Goal: Task Accomplishment & Management: Manage account settings

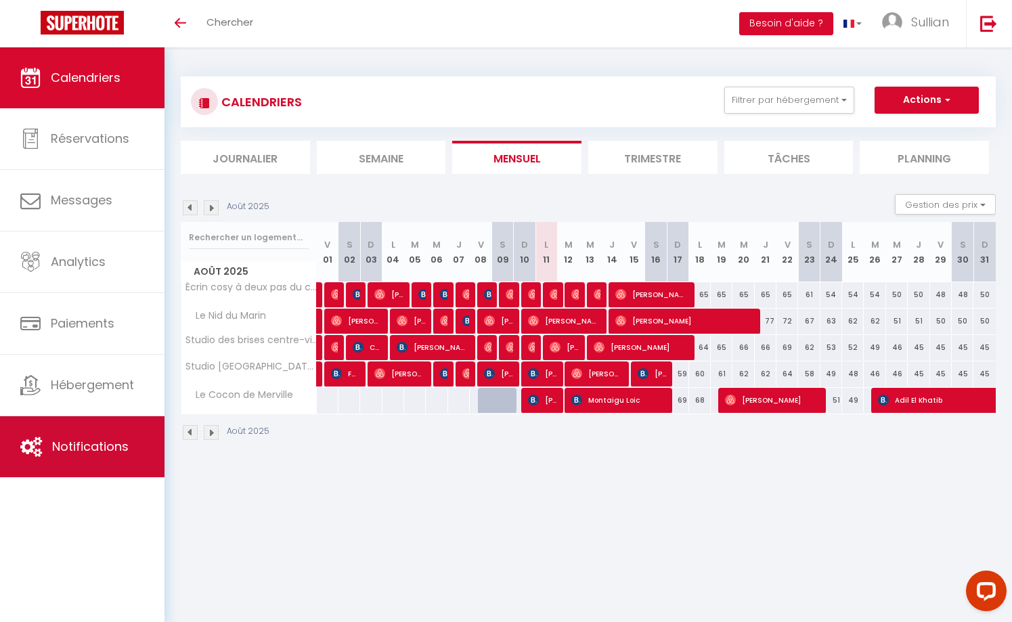
click at [86, 452] on span "Notifications" at bounding box center [90, 446] width 77 height 17
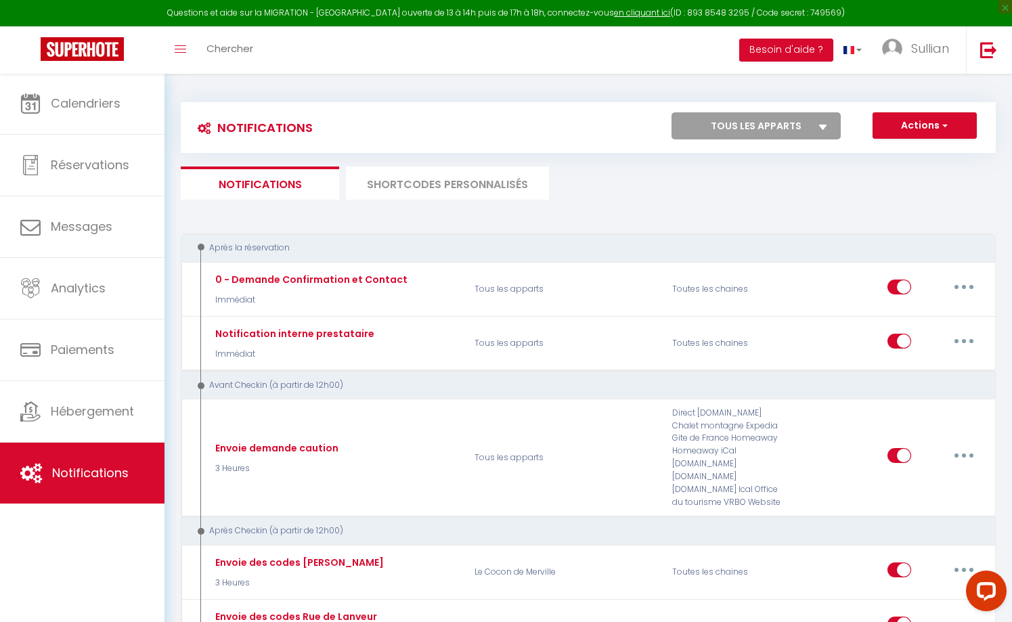
select select
checkbox input "false"
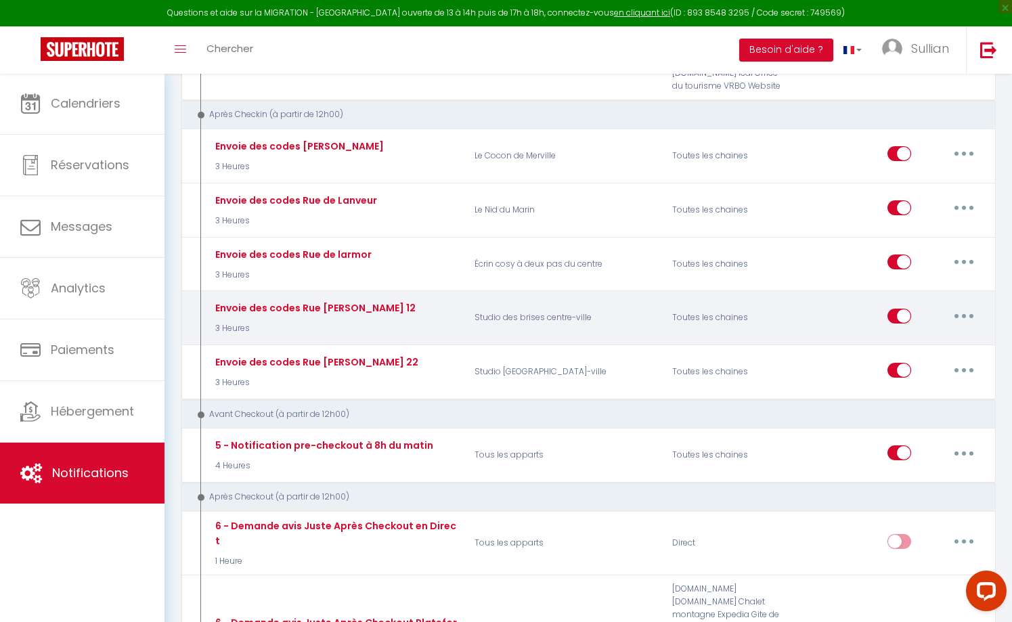
scroll to position [416, 0]
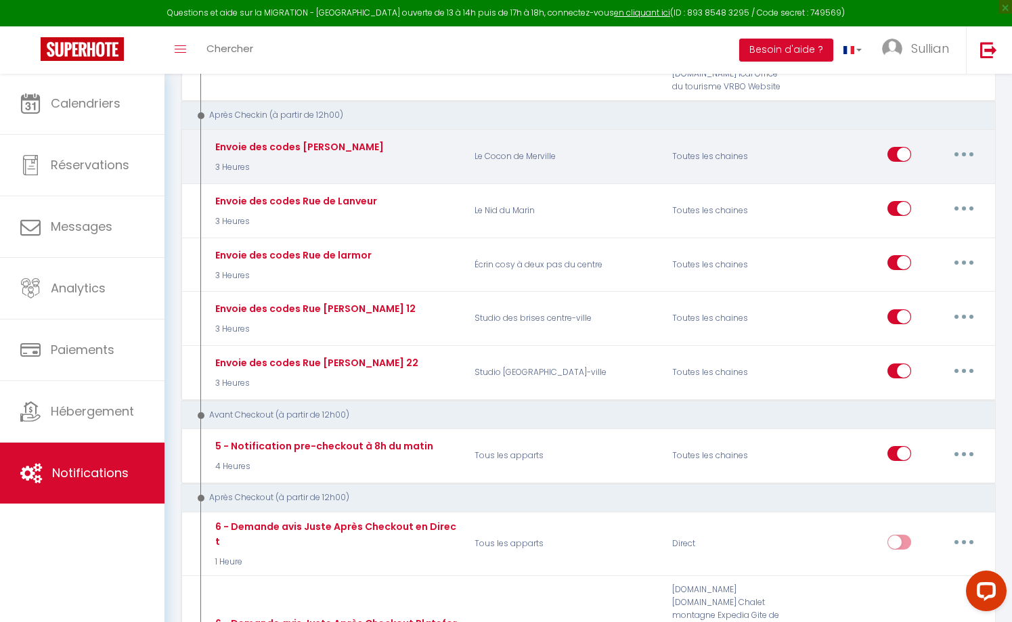
click at [960, 144] on button "button" at bounding box center [964, 155] width 38 height 22
click at [918, 174] on link "Editer" at bounding box center [929, 185] width 100 height 23
type input "Envoie des codes [PERSON_NAME]"
select select "3"
select select "3 Heures"
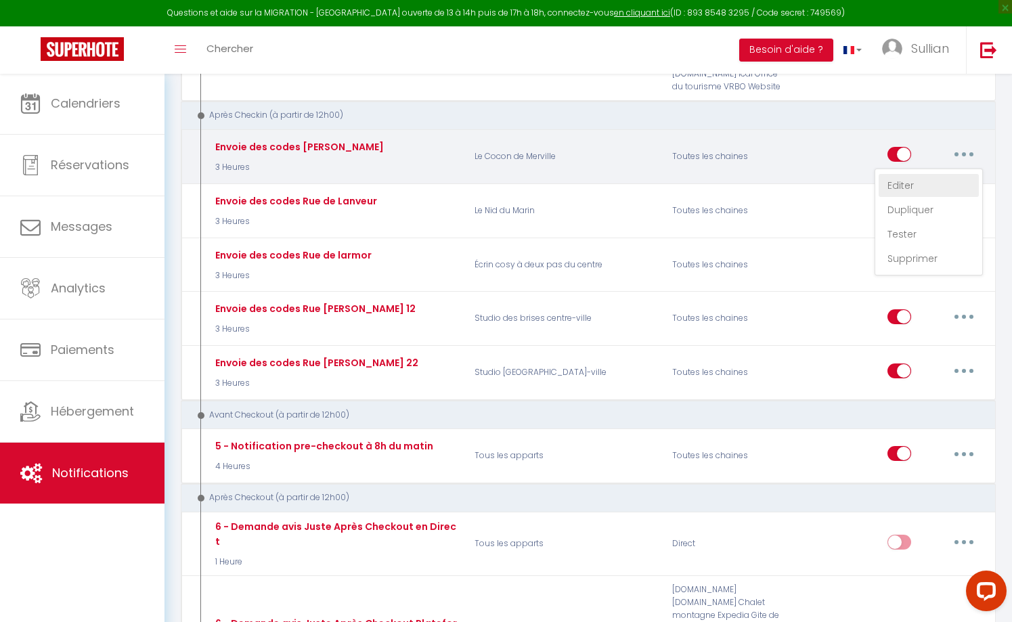
select select "if_deposit_is_paid"
checkbox input "true"
checkbox input "false"
radio input "true"
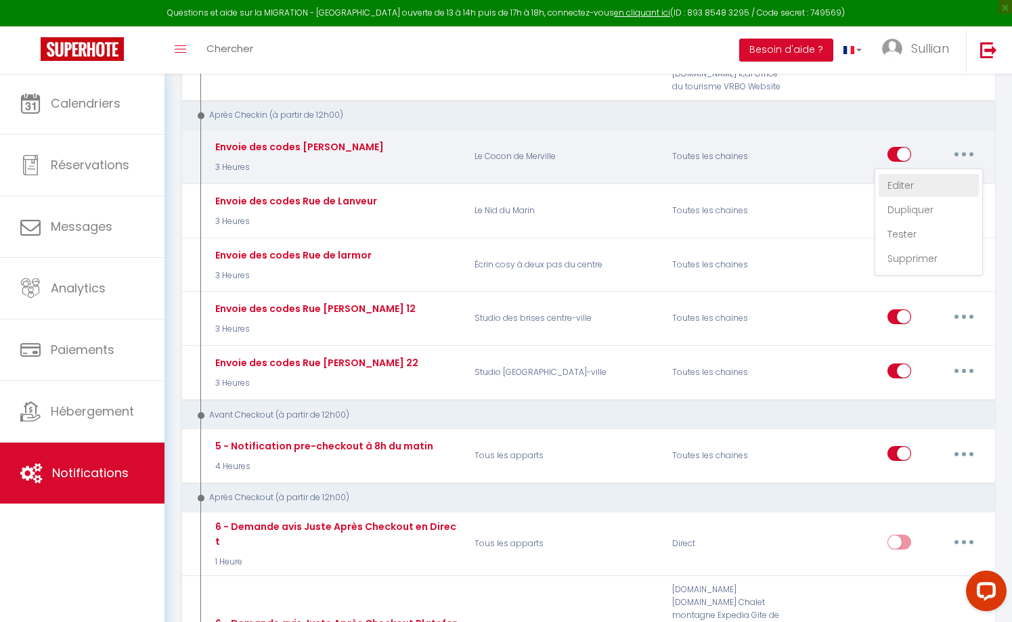
type input "[GUEST:FIRST_NAME] ! Votre voyage [RENTAL:NAME] n'attends plus que vous !"
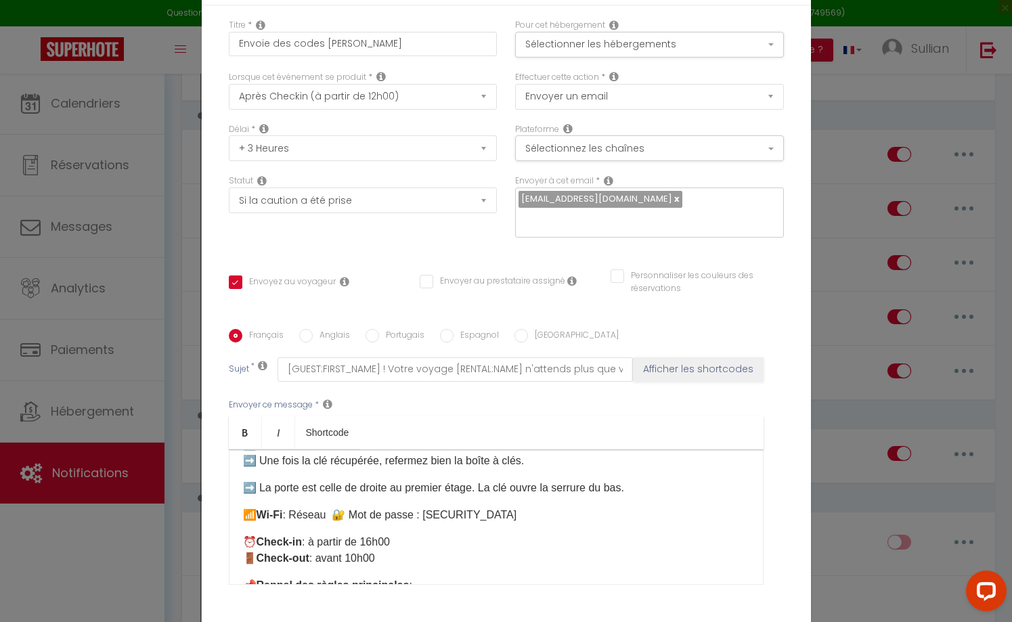
scroll to position [202, 0]
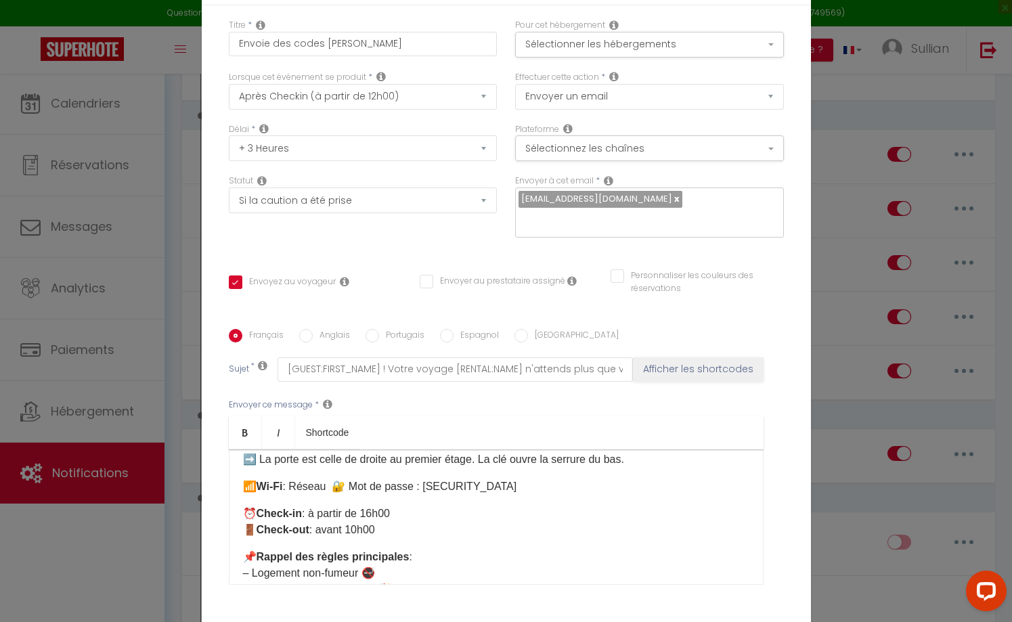
click at [333, 483] on p "📶 Wi-Fi : Réseau ​ 🔐 Mot de passe : [SECURITY_DATA]" at bounding box center [496, 487] width 507 height 16
click at [334, 494] on p "📶 Wi-Fi : Réseau ​ 🔐 Mot de passe : [SECURITY_DATA]" at bounding box center [496, 487] width 507 height 16
click at [334, 491] on p "📶 Wi-Fi : Réseau ​ 🔐 Mot de passe : [SECURITY_DATA]" at bounding box center [496, 487] width 507 height 16
click at [402, 484] on p "📶 Wi-Fi : Réseau Tp_Link 91_Be​ 🔐 Mot de passe : [SECURITY_DATA]" at bounding box center [496, 487] width 507 height 16
click at [378, 491] on p "📶 Wi-Fi : Réseau Tp_Link 91_BE​ 🔐 Mot de passe : [SECURITY_DATA]" at bounding box center [496, 487] width 507 height 16
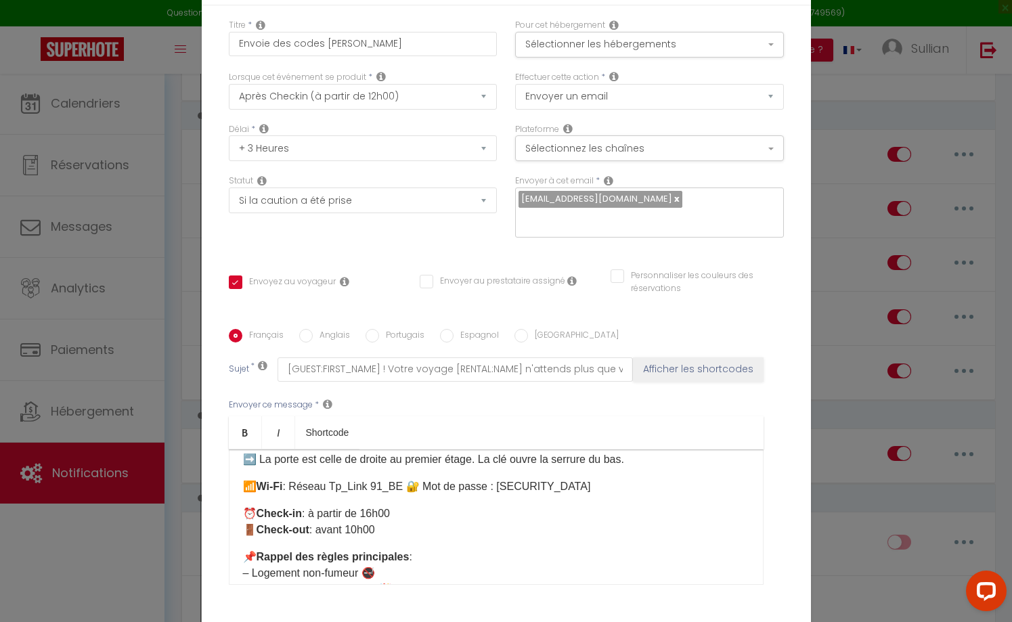
drag, startPoint x: 706, startPoint y: 9, endPoint x: 383, endPoint y: 535, distance: 617.5
click at [383, 535] on p "⏰ Check-in : à partir de 16h00 🚪 Check-out : avant 10h00" at bounding box center [496, 522] width 507 height 33
click at [352, 493] on p "📶 Wi-Fi : Réseau Tp_Link 91_BE​ 🔐 Mot de passe : [SECURITY_DATA]" at bounding box center [496, 487] width 507 height 16
click at [370, 512] on p "⏰ Check-in : à partir de 16h00 🚪 Check-out : avant 10h00" at bounding box center [496, 522] width 507 height 33
click at [393, 485] on p "📶 Wi-Fi : Réseau Tp-Link_91_BE​ 🔐 Mot de passe : [SECURITY_DATA]" at bounding box center [496, 487] width 507 height 16
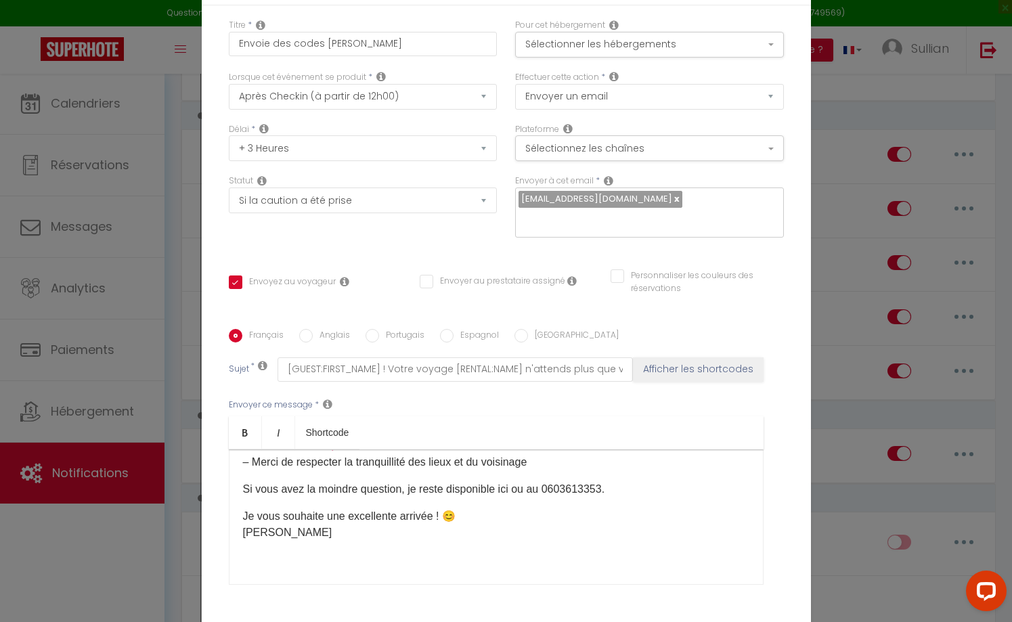
scroll to position [362, 0]
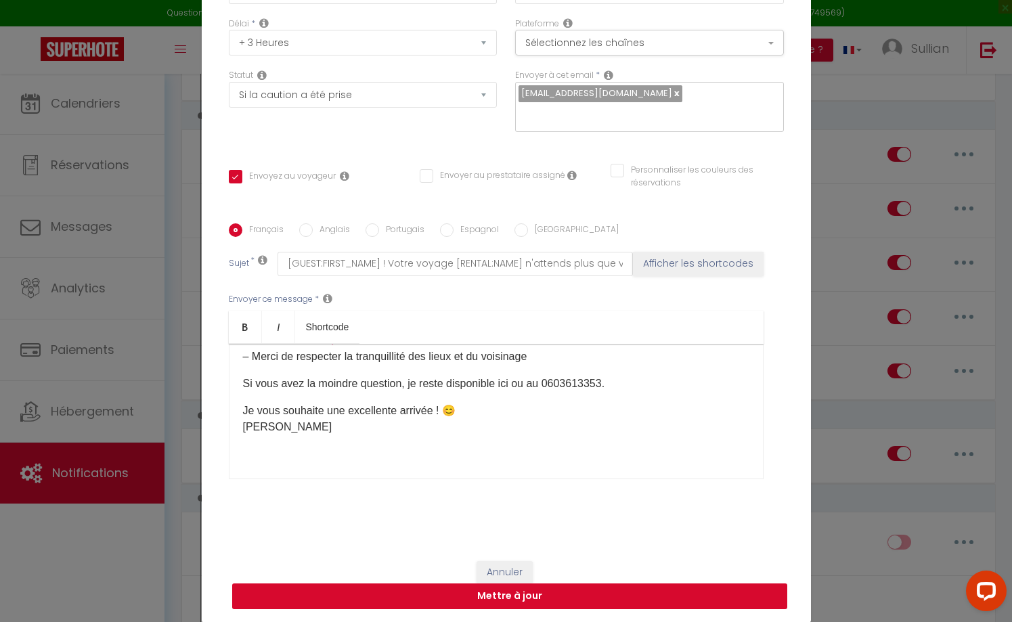
click at [548, 591] on button "Mettre à jour" at bounding box center [509, 597] width 555 height 26
checkbox input "true"
checkbox input "false"
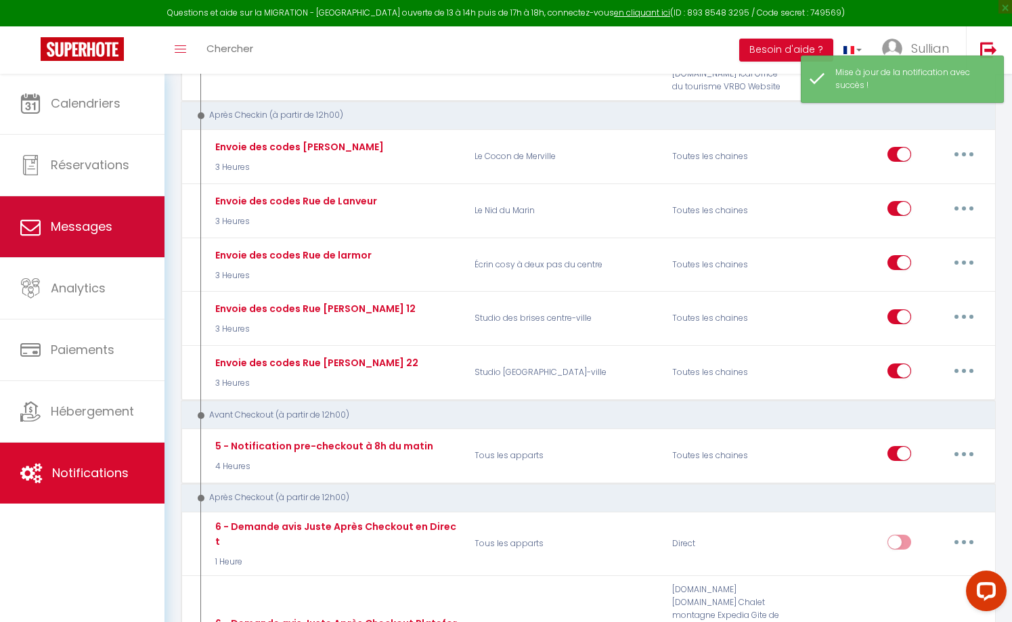
click at [102, 255] on link "Messages" at bounding box center [82, 226] width 165 height 61
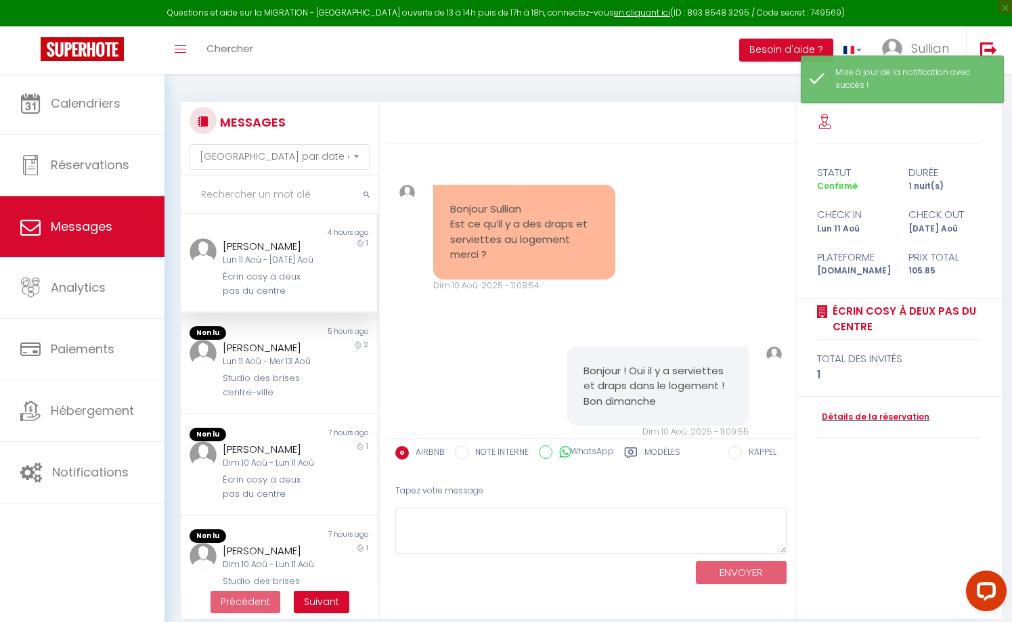
scroll to position [1578, 0]
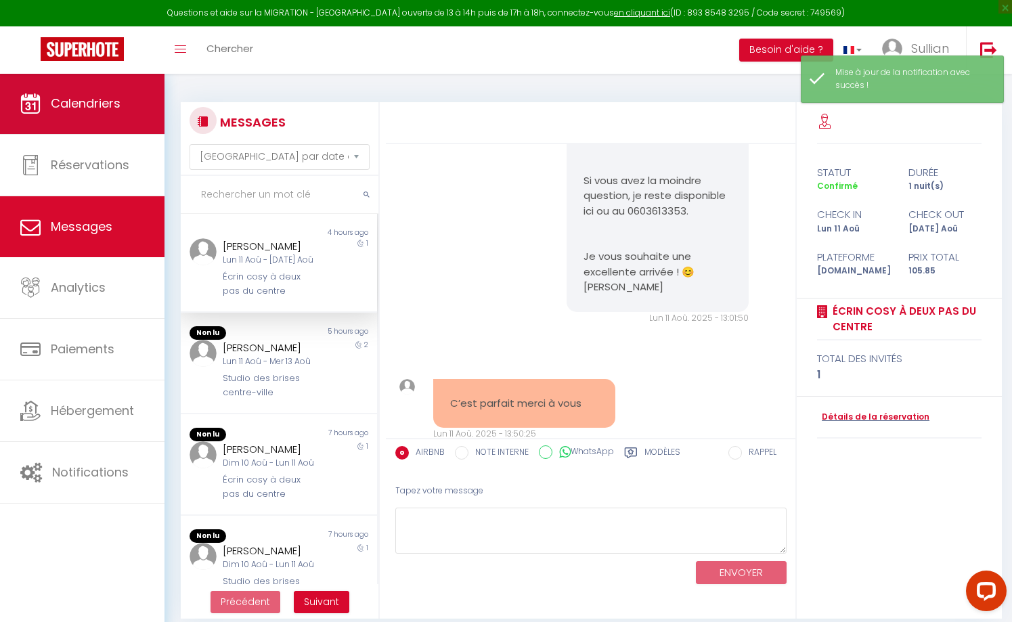
click at [82, 104] on span "Calendriers" at bounding box center [86, 103] width 70 height 17
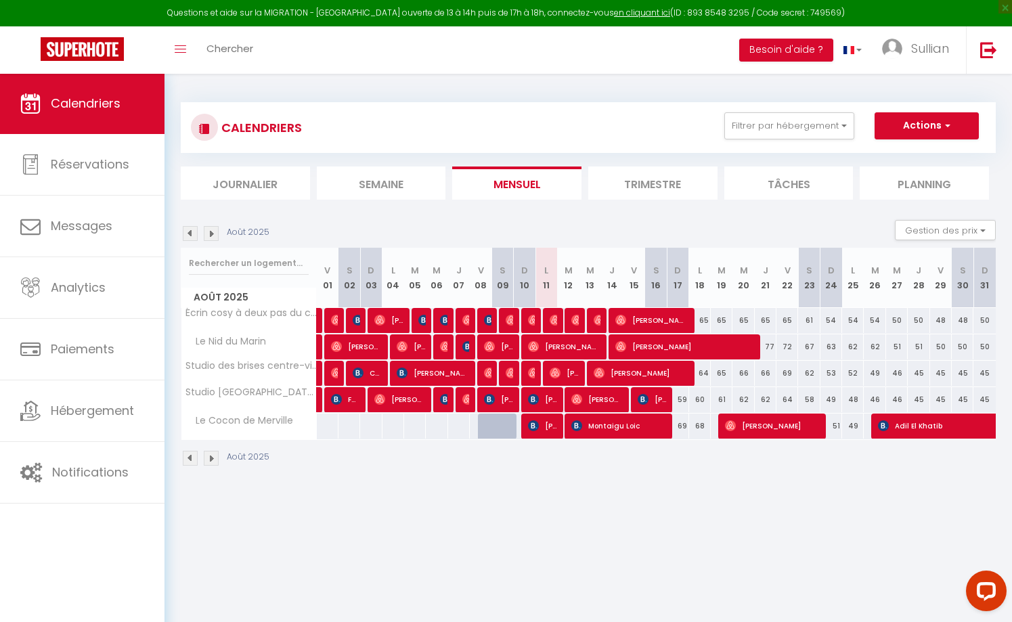
click at [652, 396] on span "[PERSON_NAME]" at bounding box center [652, 400] width 29 height 26
select select "OK"
select select "KO"
select select "0"
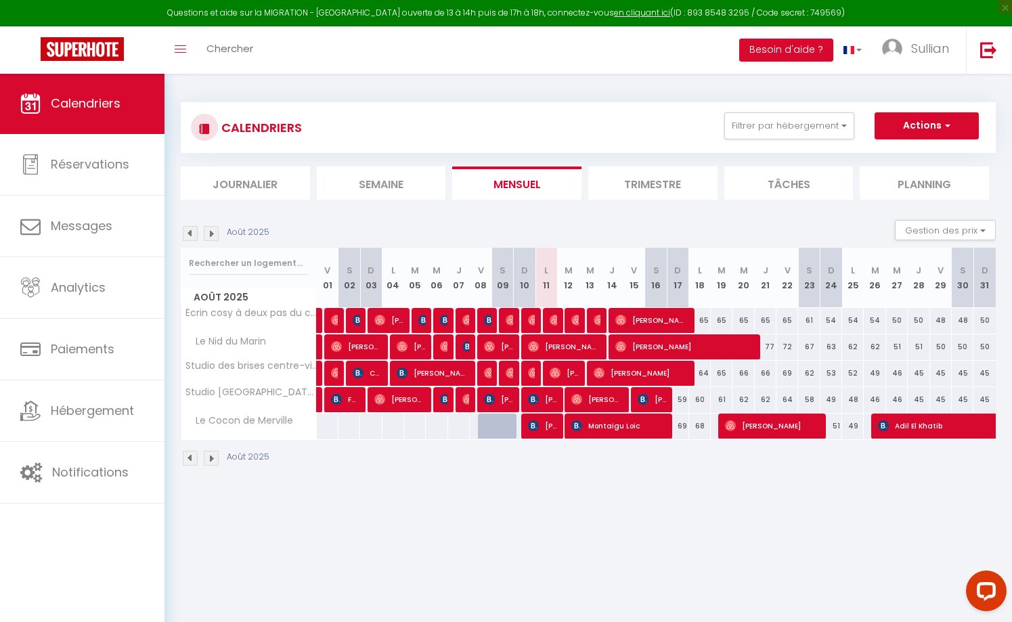
select select "1"
select select
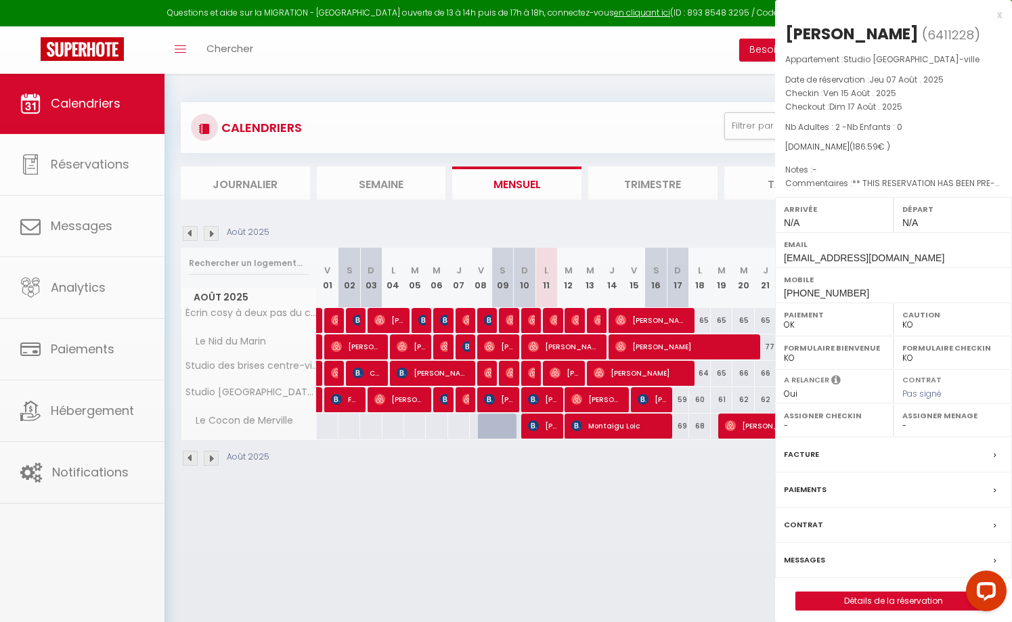
select select "50083"
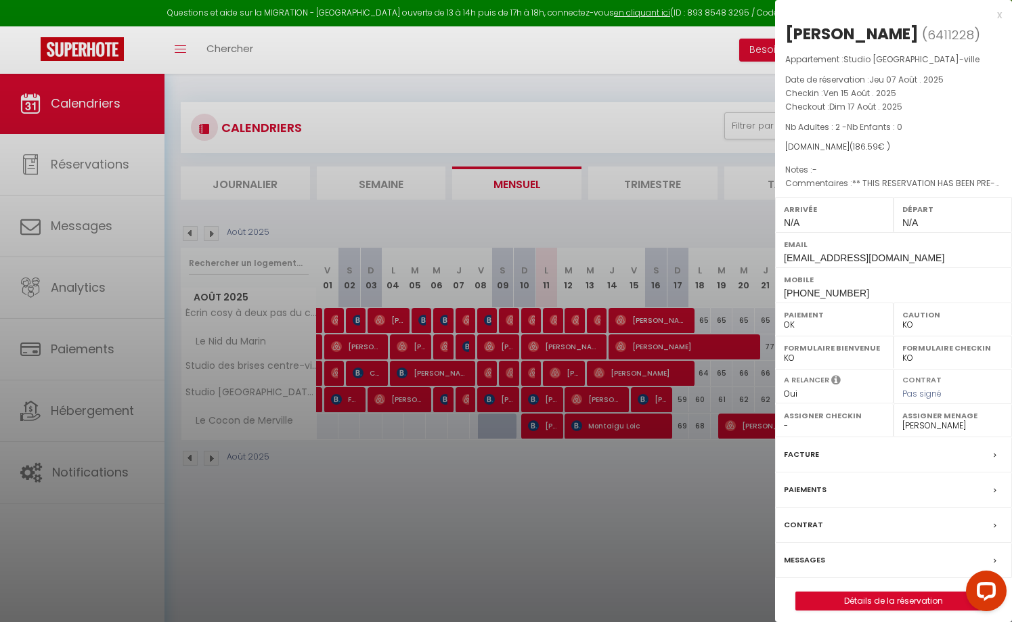
click at [662, 445] on div at bounding box center [506, 311] width 1012 height 622
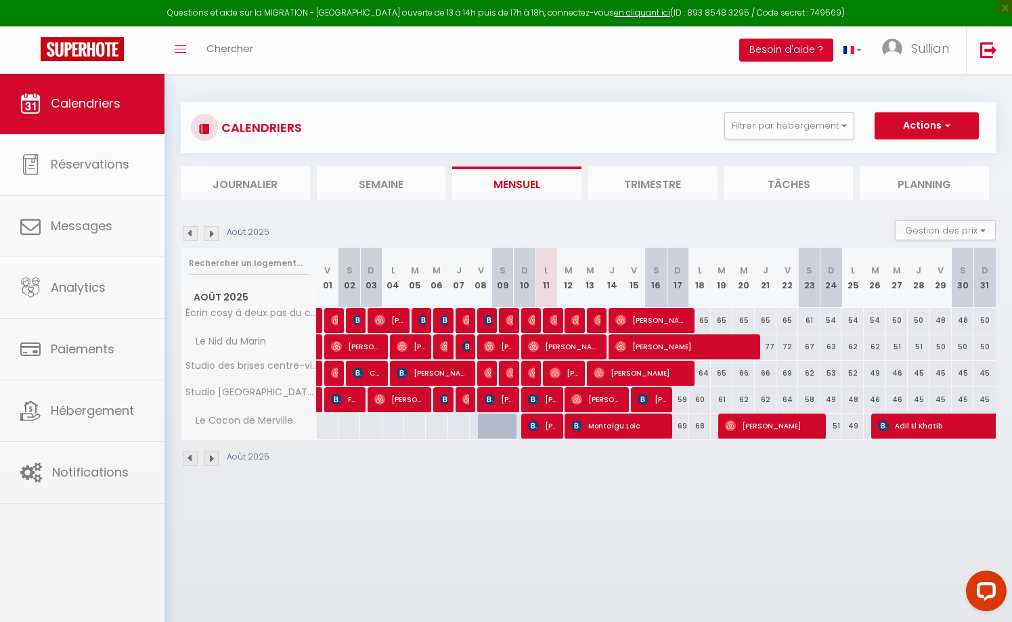
click at [633, 429] on span "Montaigu Loic" at bounding box center [619, 426] width 94 height 26
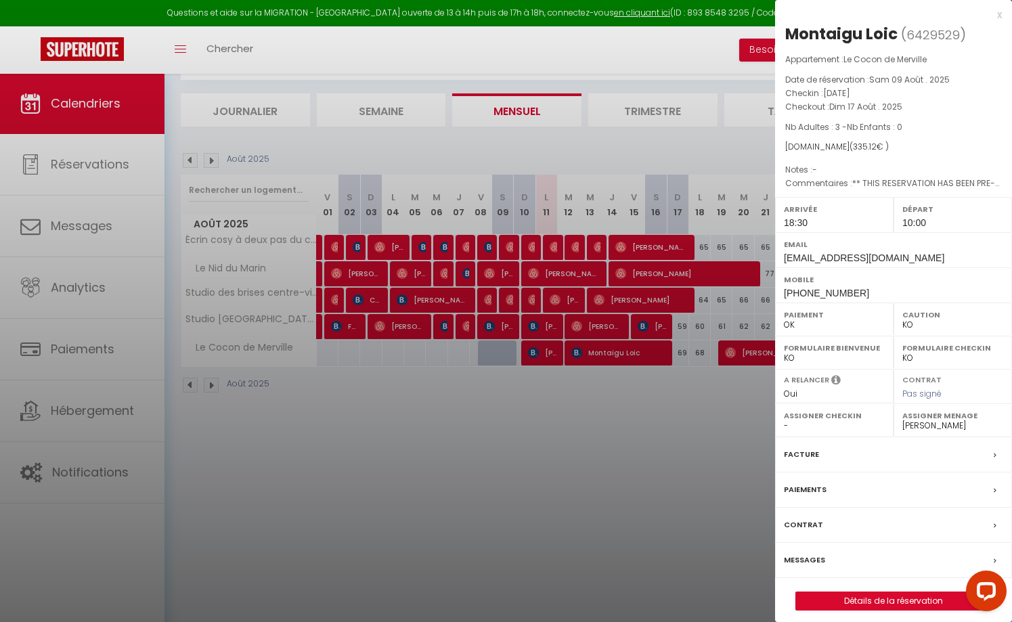
scroll to position [73, 0]
click at [857, 601] on link "Détails de la réservation" at bounding box center [893, 602] width 195 height 18
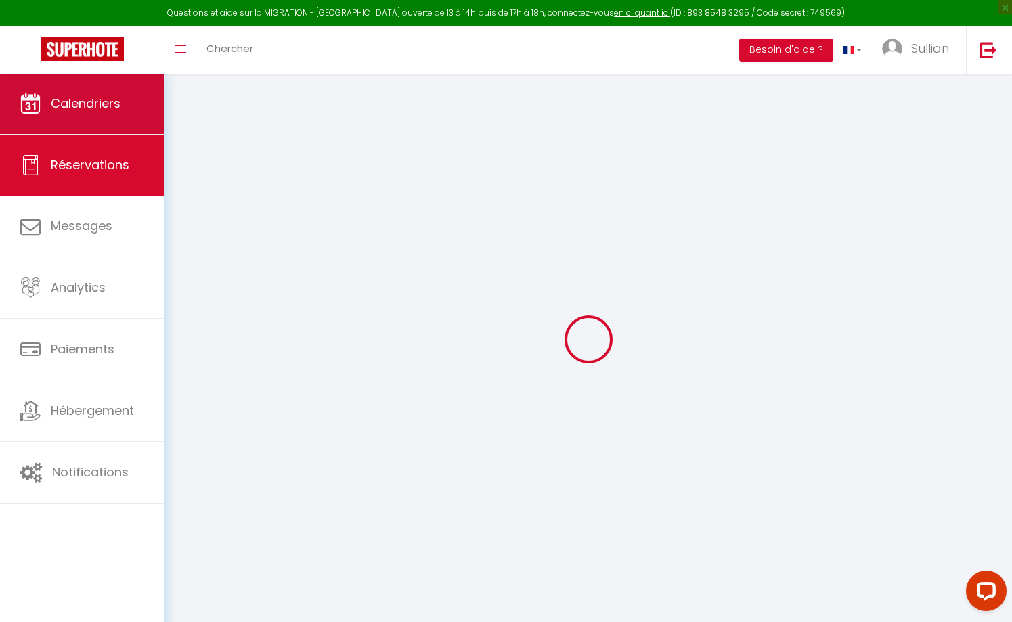
click at [98, 110] on span "Calendriers" at bounding box center [86, 103] width 70 height 17
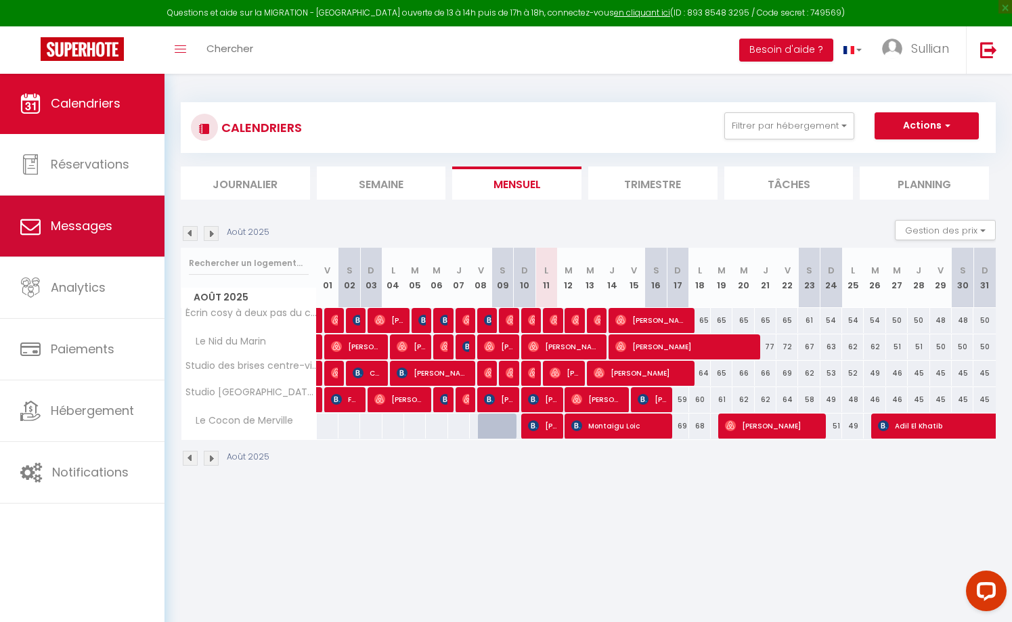
click at [85, 218] on span "Messages" at bounding box center [82, 225] width 62 height 17
select select "message"
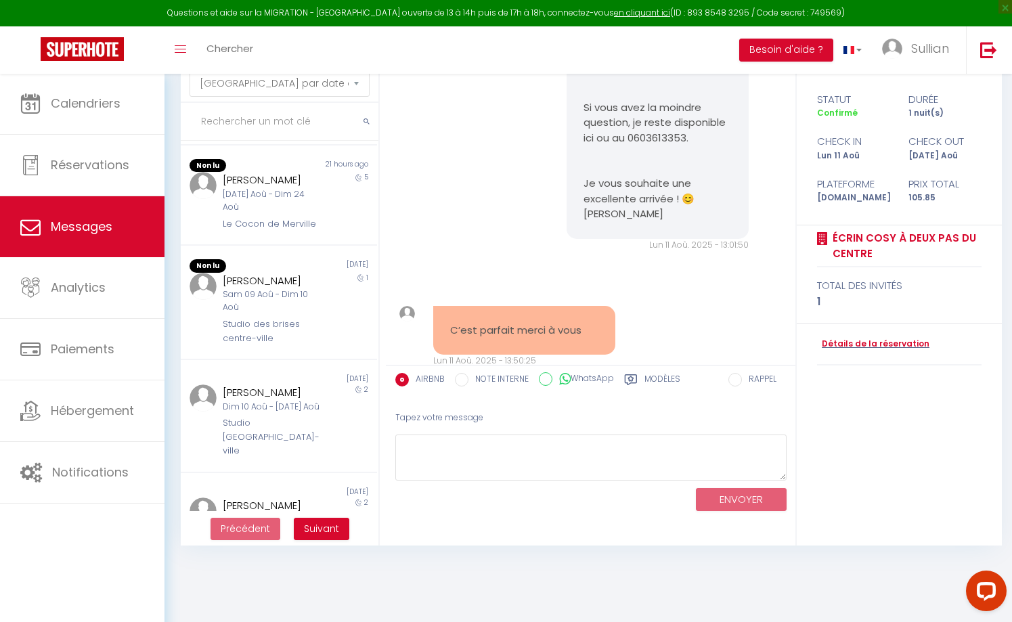
scroll to position [73, 0]
click at [320, 518] on button "Suivant" at bounding box center [322, 529] width 56 height 23
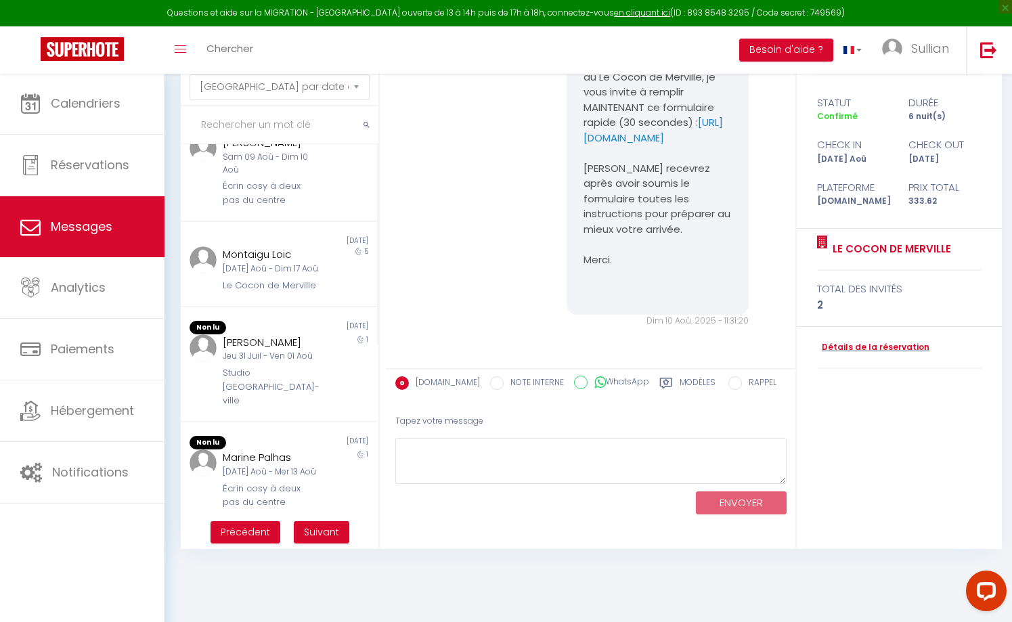
scroll to position [207, 0]
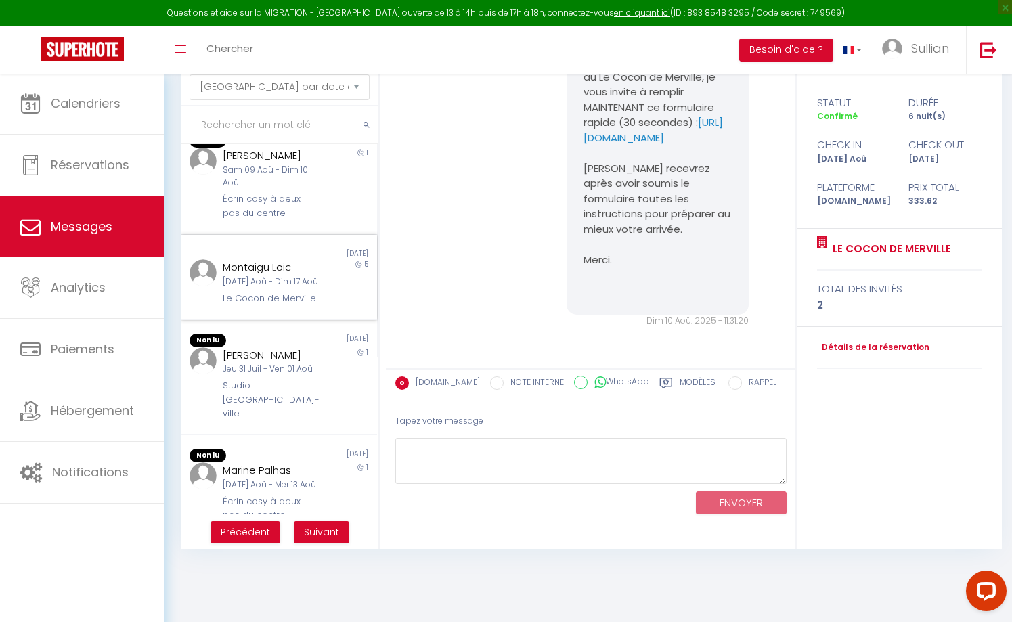
click at [252, 277] on div "[DATE] Aoû - Dim 17 Aoû" at bounding box center [271, 282] width 97 height 13
click at [680, 387] on label "Modèles" at bounding box center [698, 385] width 36 height 17
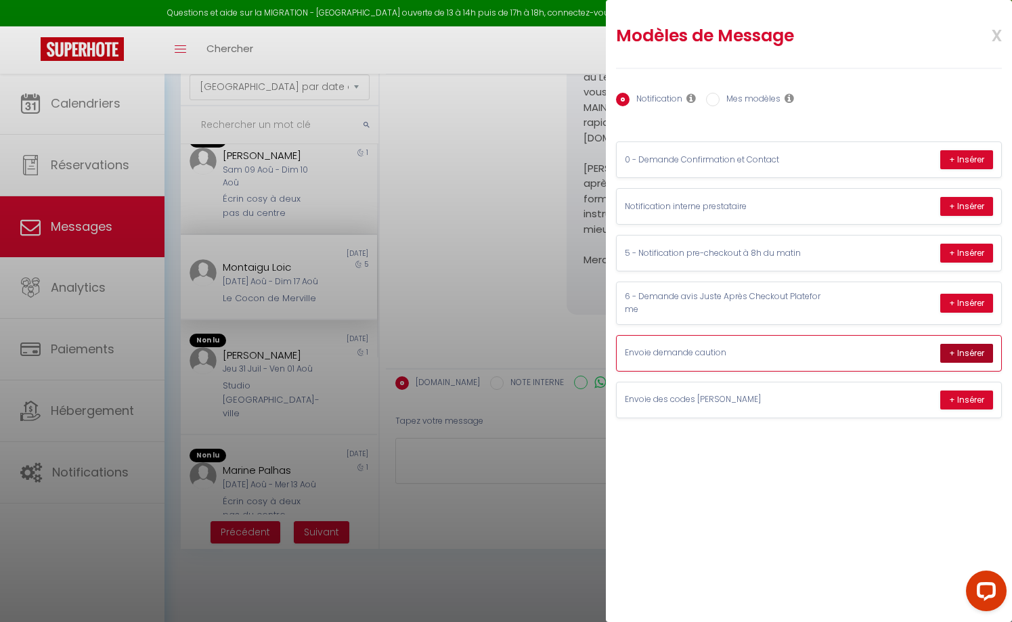
click at [974, 350] on button "+ Insérer" at bounding box center [967, 353] width 53 height 19
type textarea "Bonjour Montaigu, Merci pour votre réservation et votre confiance ! Conformémen…"
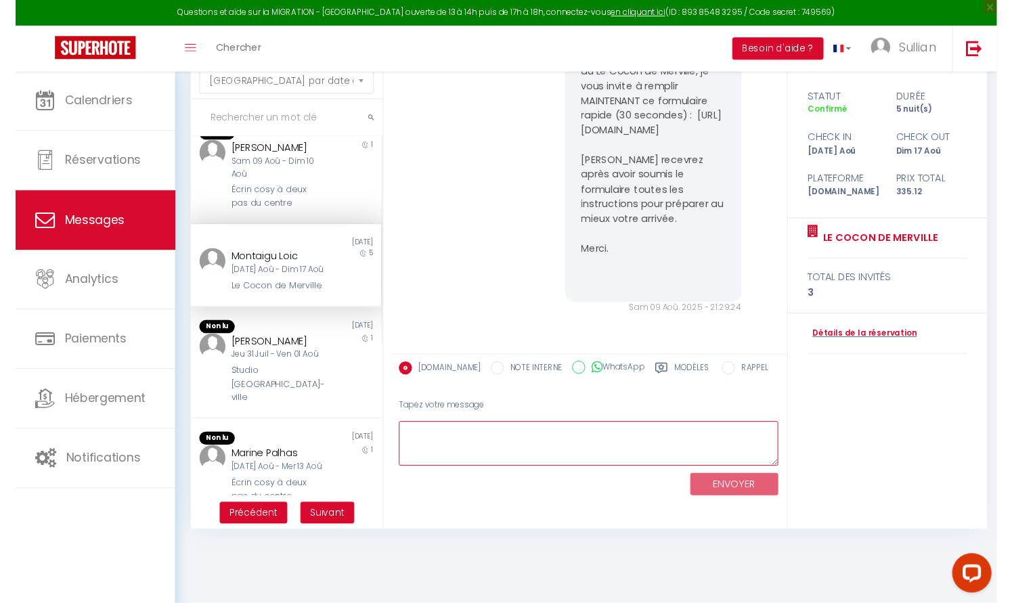
scroll to position [0, 0]
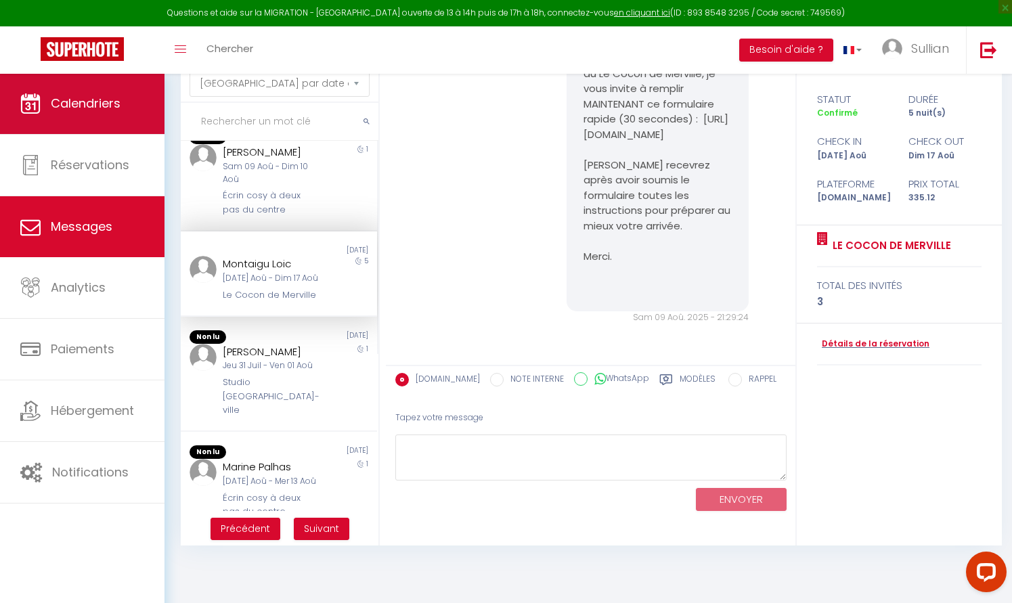
click at [116, 124] on link "Calendriers" at bounding box center [82, 103] width 165 height 61
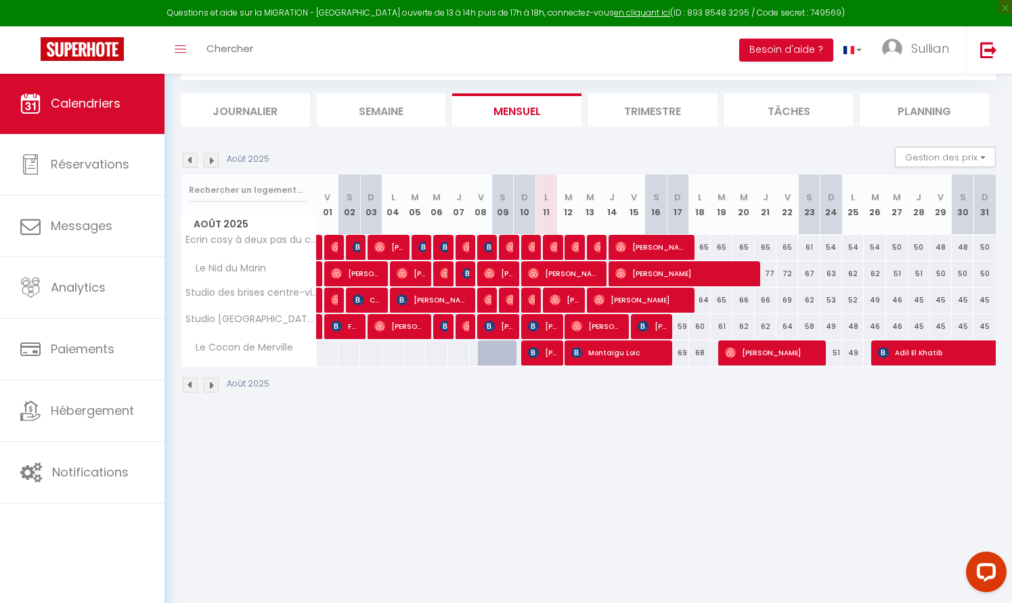
scroll to position [73, 0]
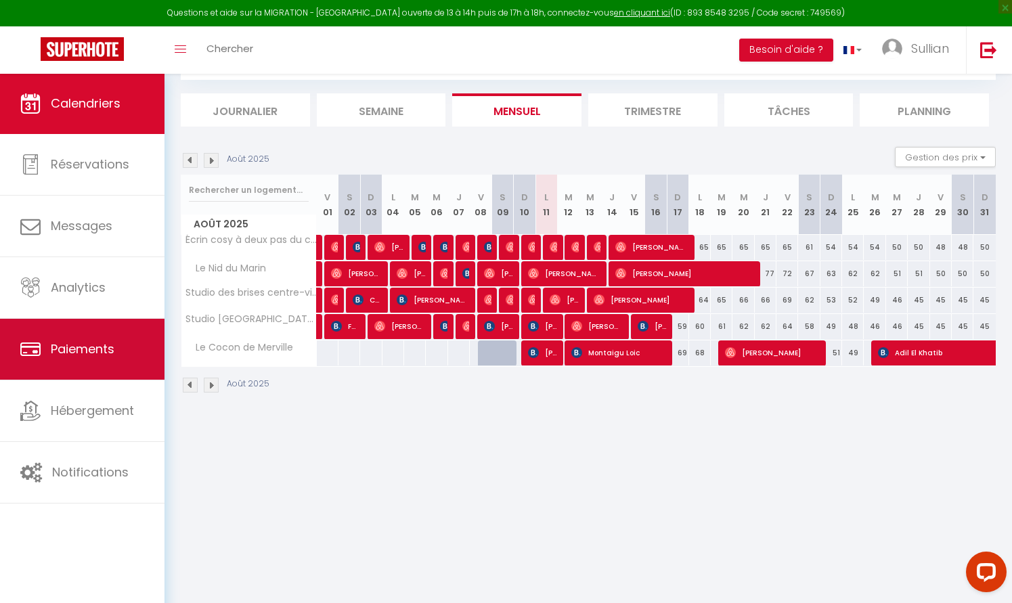
click at [112, 338] on link "Paiements" at bounding box center [82, 349] width 165 height 61
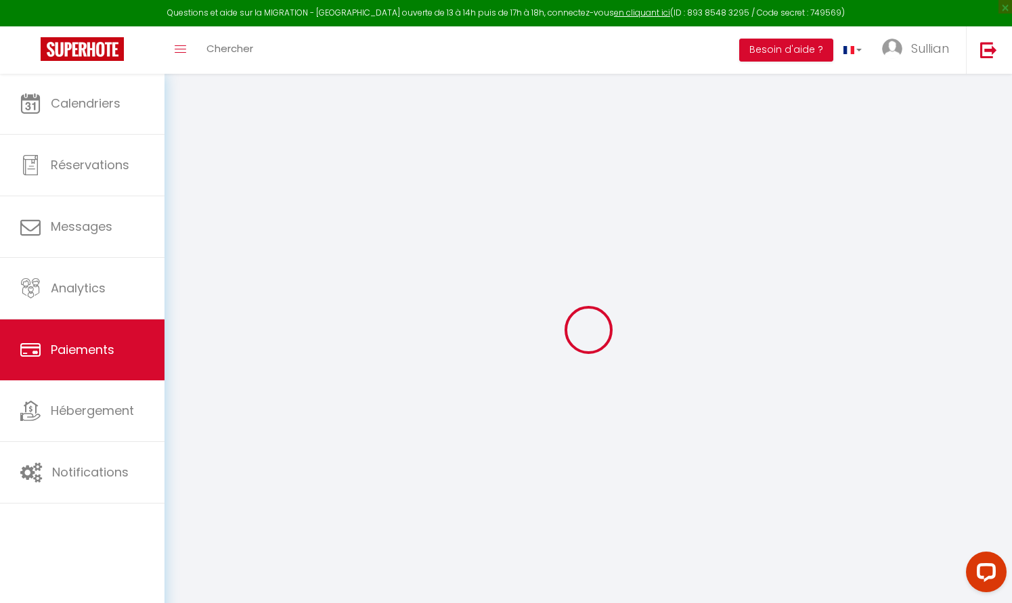
select select "2"
select select "0"
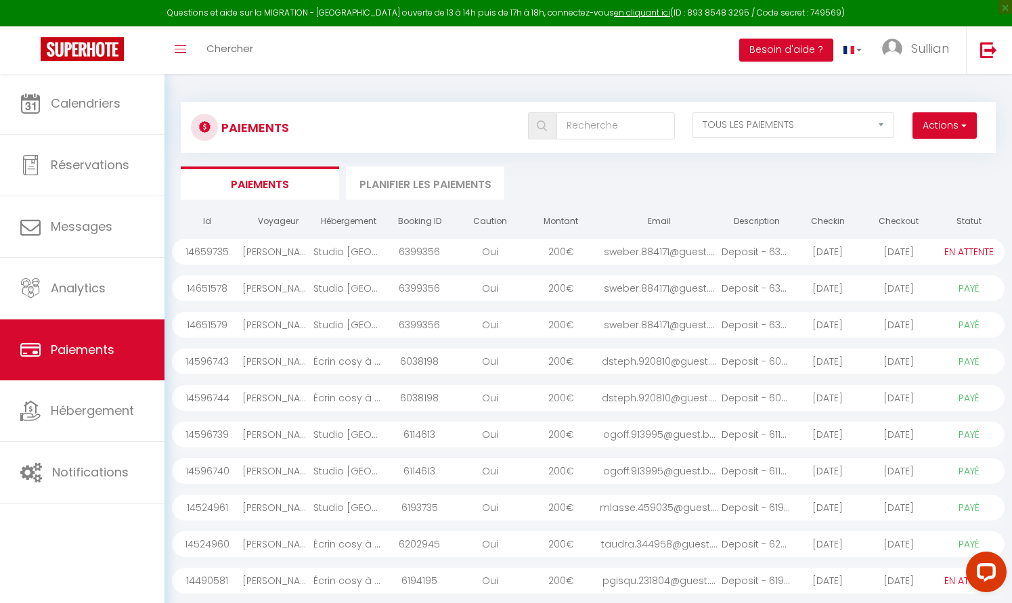
click at [408, 249] on div "6399356" at bounding box center [420, 252] width 71 height 26
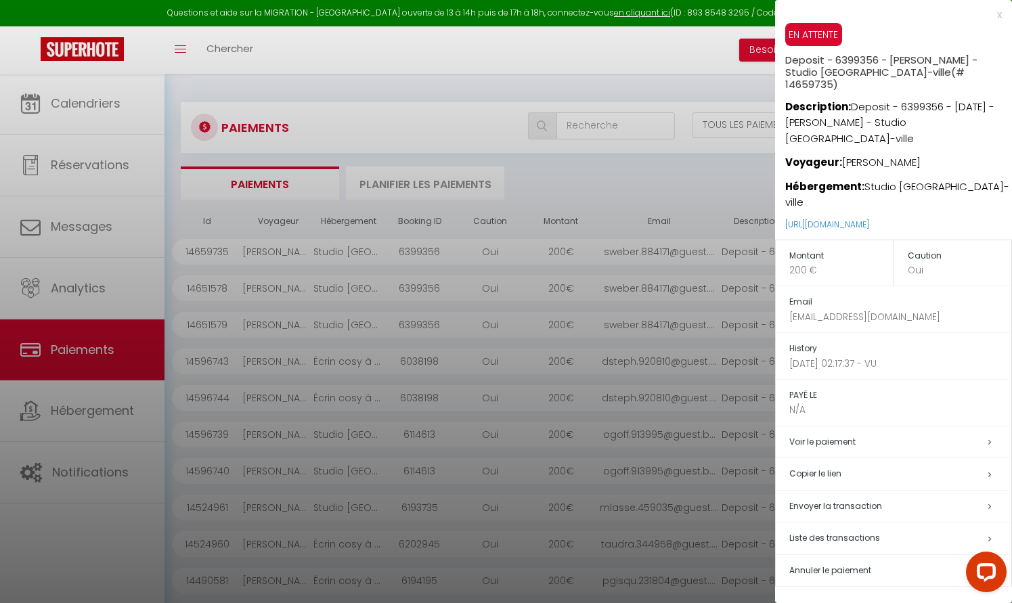
click at [498, 286] on div at bounding box center [506, 301] width 1012 height 603
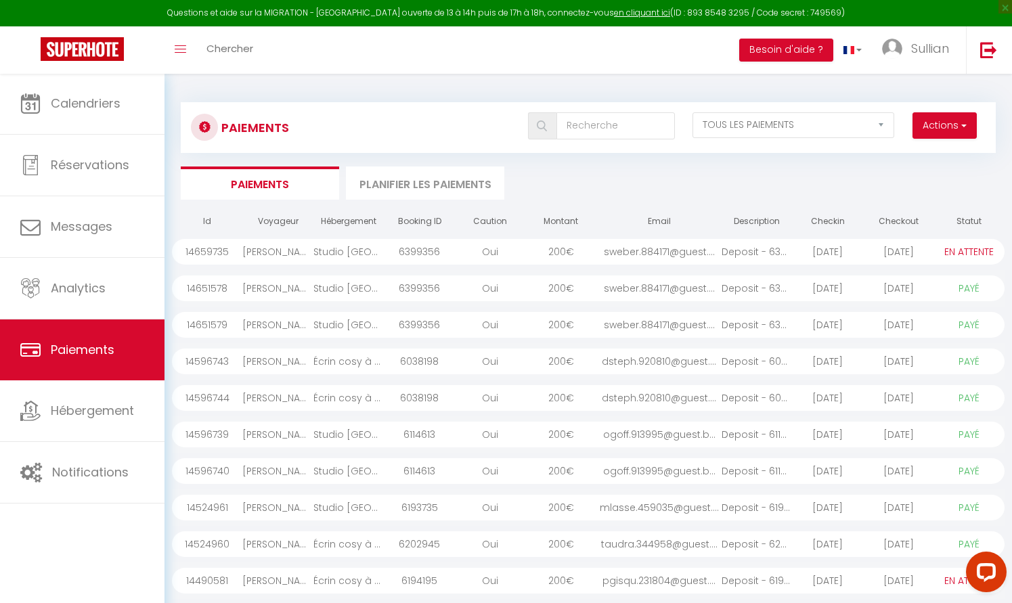
scroll to position [24, 0]
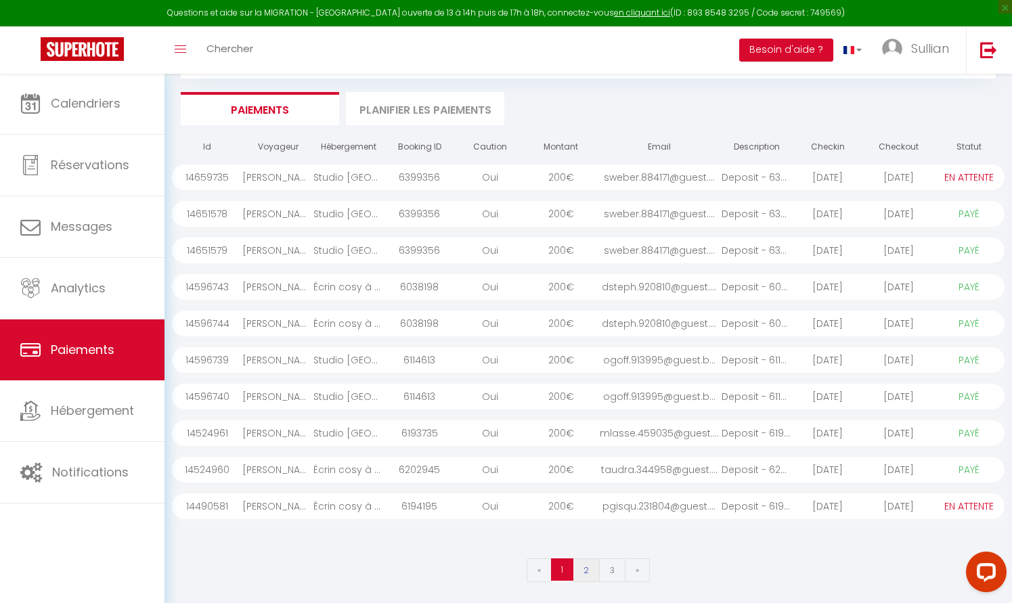
click at [590, 577] on link "2" at bounding box center [586, 571] width 27 height 24
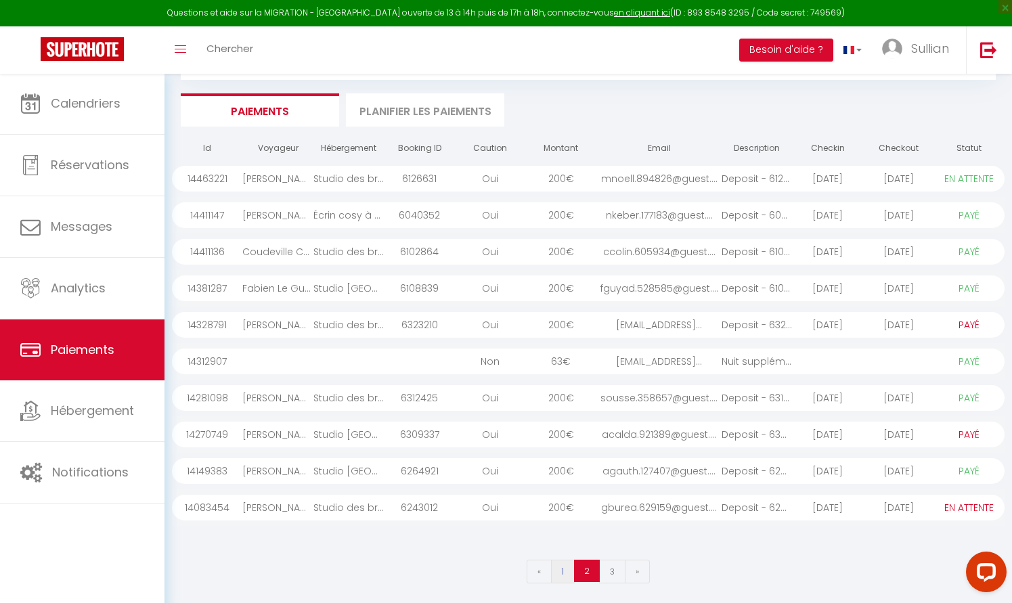
click at [559, 569] on link "1" at bounding box center [563, 572] width 24 height 24
select select "0"
select select "1"
